Goal: Information Seeking & Learning: Understand process/instructions

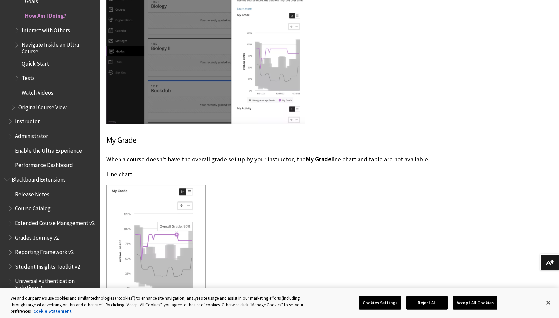
scroll to position [863, 0]
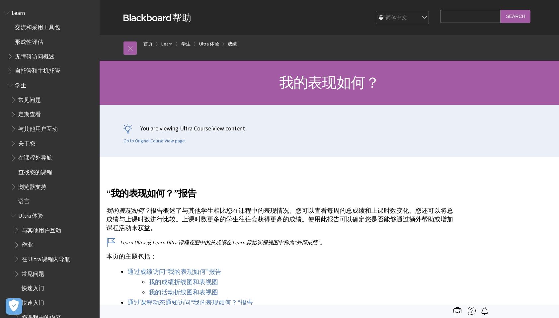
scroll to position [229, 0]
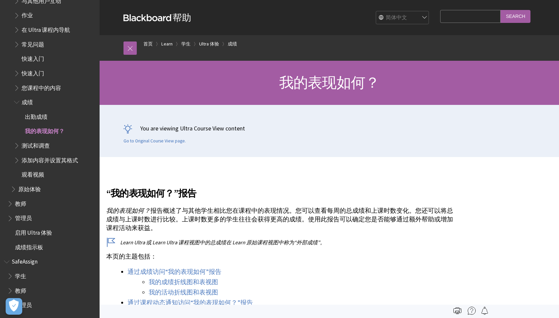
click at [20, 103] on span "Book outline for Blackboard Learn Help" at bounding box center [17, 101] width 7 height 8
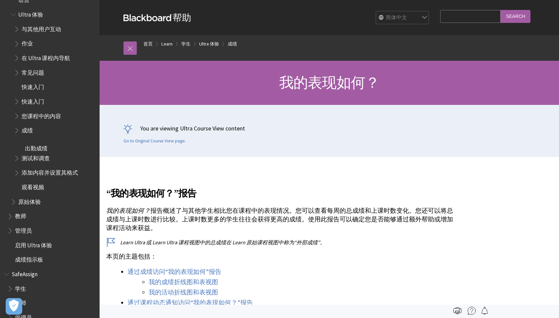
scroll to position [200, 0]
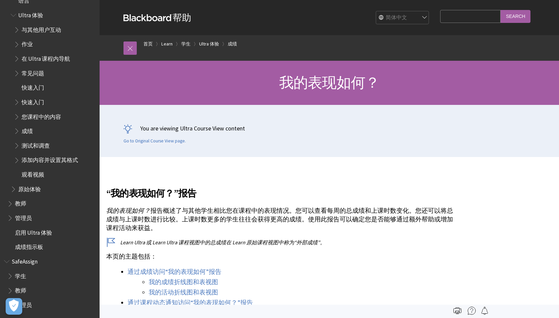
click at [17, 131] on span "Book outline for Blackboard Learn Help" at bounding box center [17, 129] width 7 height 8
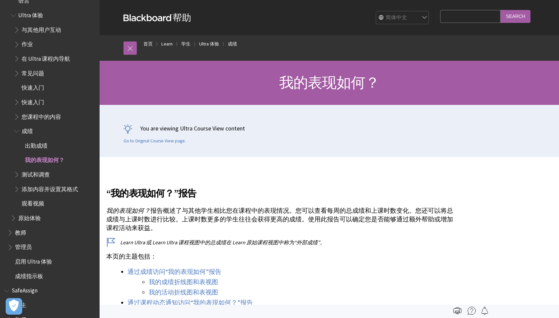
click at [38, 145] on span "出勤成绩" at bounding box center [36, 144] width 23 height 9
click at [50, 158] on span "我的表现如何？" at bounding box center [44, 159] width 39 height 9
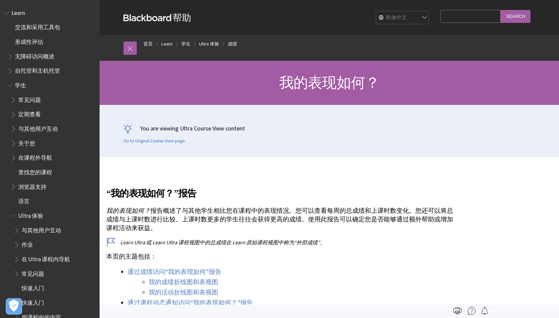
scroll to position [229, 0]
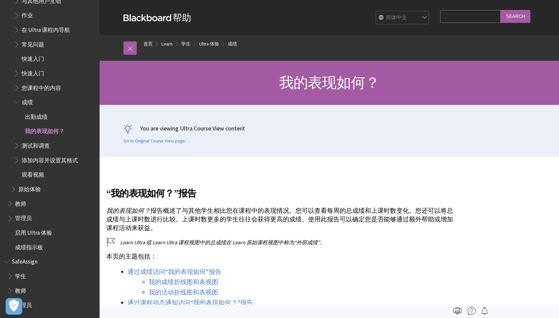
click at [46, 129] on span "我的表现如何？" at bounding box center [44, 130] width 39 height 9
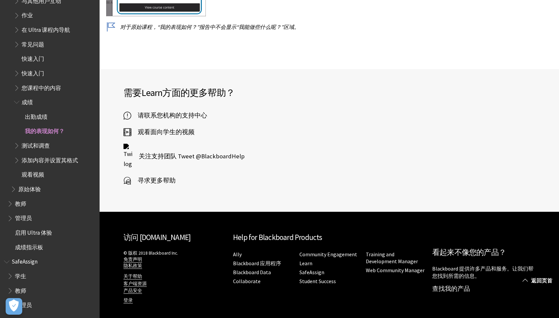
scroll to position [3685, 0]
